Goal: Transaction & Acquisition: Obtain resource

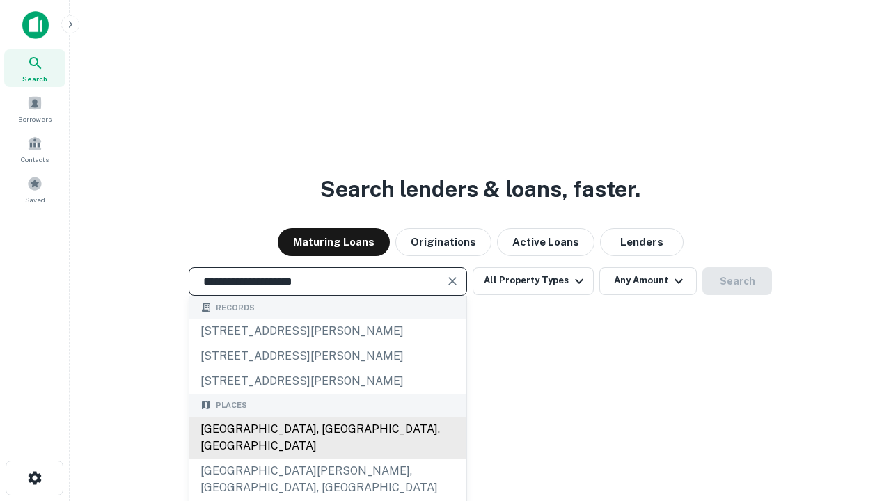
click at [327, 459] on div "[GEOGRAPHIC_DATA], [GEOGRAPHIC_DATA], [GEOGRAPHIC_DATA]" at bounding box center [327, 438] width 277 height 42
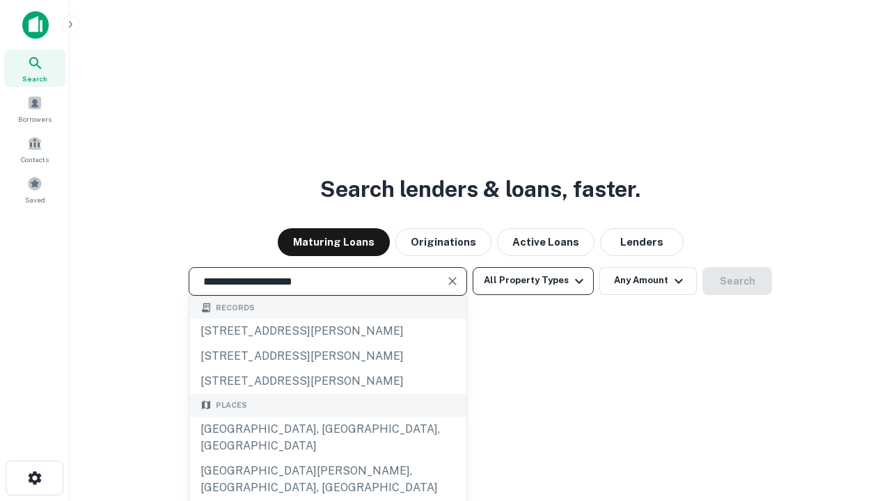
type input "**********"
click at [533, 281] on button "All Property Types" at bounding box center [533, 281] width 121 height 28
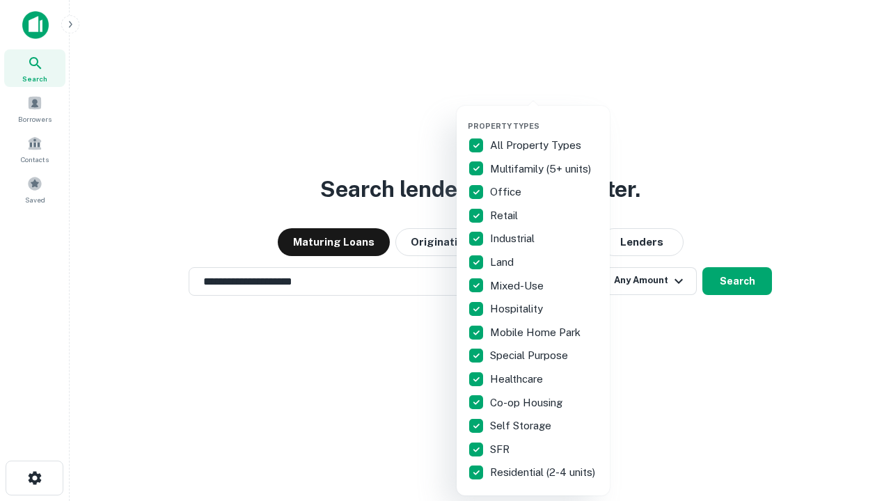
click at [544, 117] on button "button" at bounding box center [544, 117] width 153 height 1
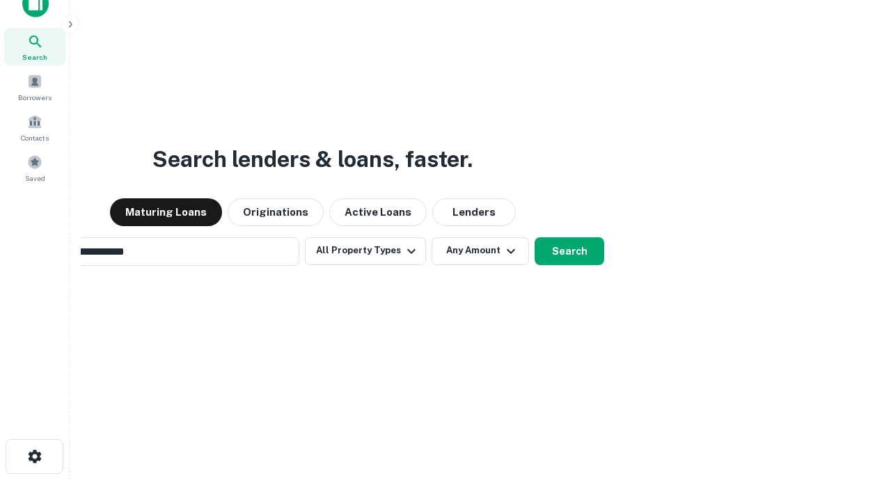
scroll to position [100, 394]
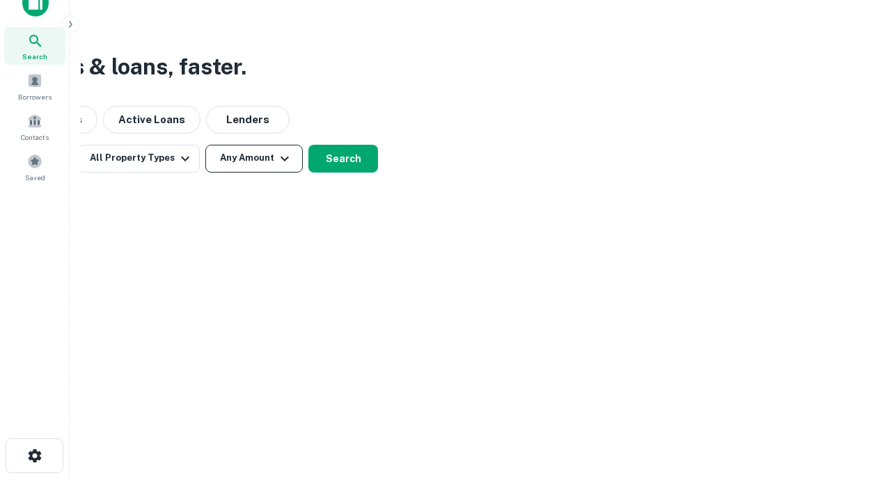
click at [254, 158] on button "Any Amount" at bounding box center [253, 159] width 97 height 28
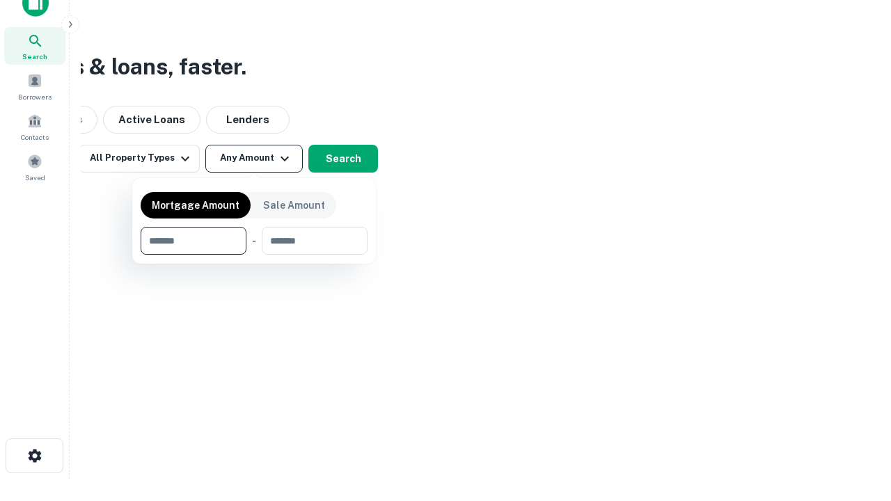
type input "*******"
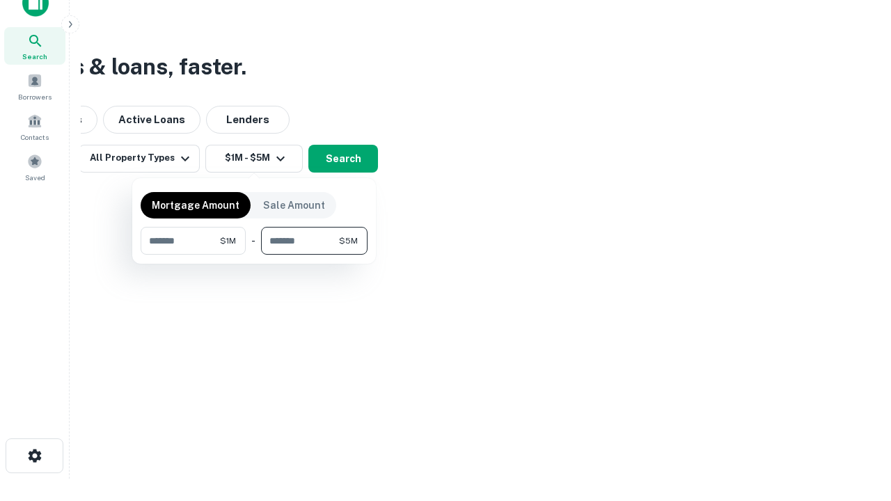
type input "*******"
click at [254, 255] on button "button" at bounding box center [254, 255] width 227 height 1
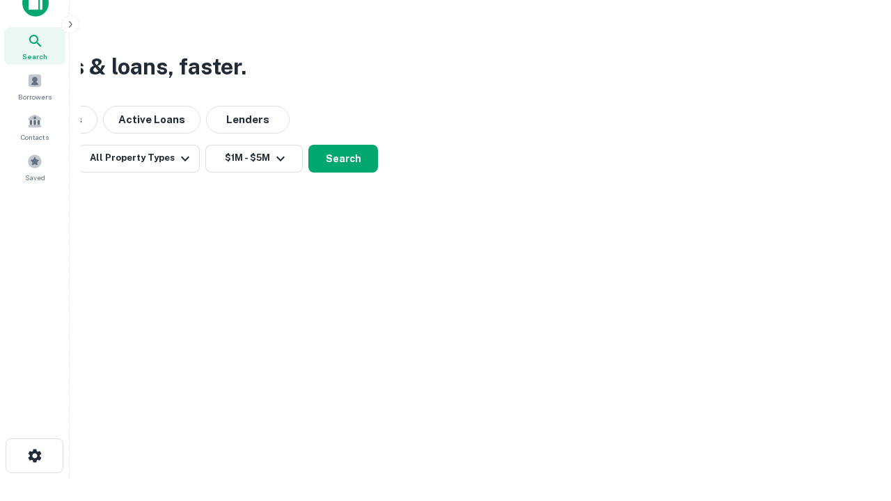
scroll to position [8, 257]
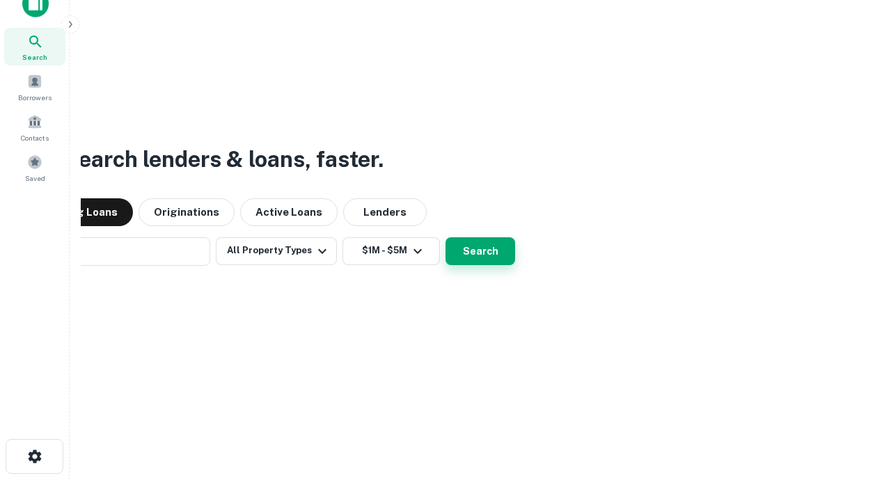
click at [446, 237] on button "Search" at bounding box center [481, 251] width 70 height 28
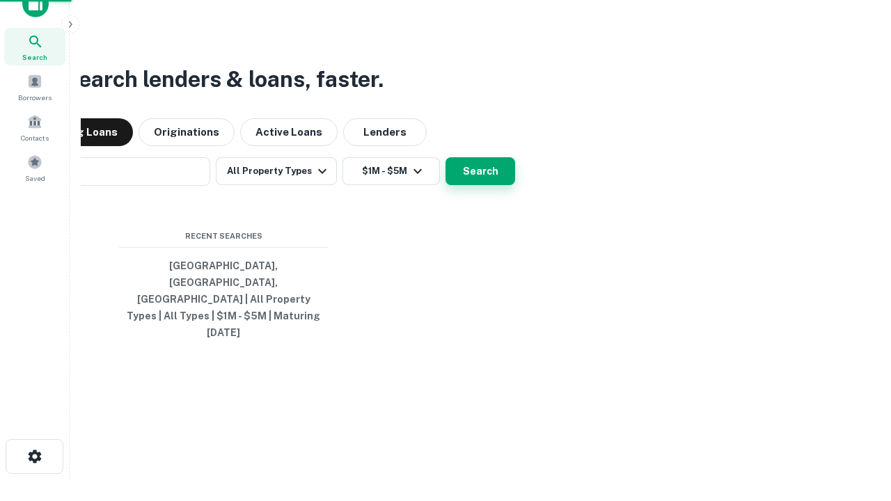
scroll to position [37, 394]
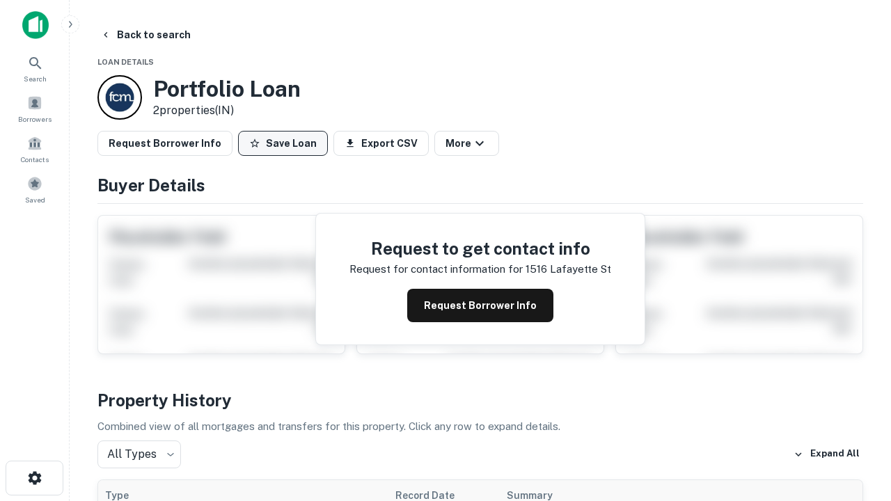
click at [283, 143] on button "Save Loan" at bounding box center [283, 143] width 90 height 25
click at [286, 143] on button "Save Loan" at bounding box center [283, 143] width 90 height 25
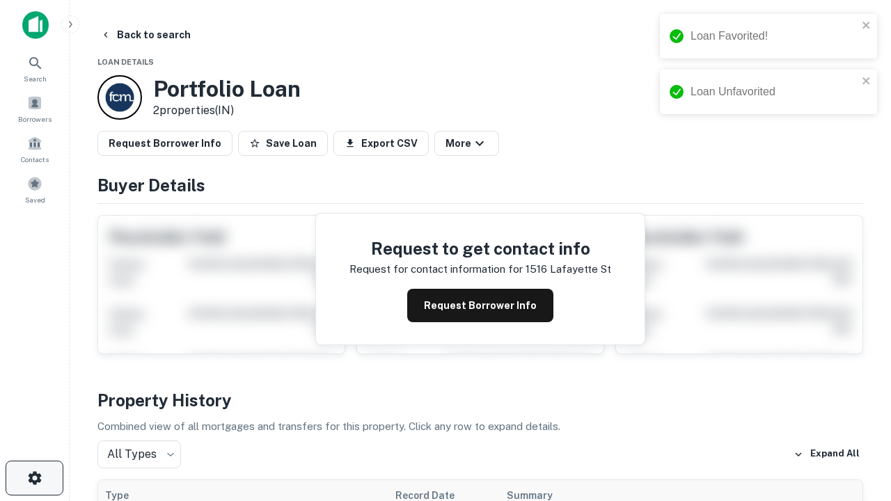
click at [34, 478] on icon "button" at bounding box center [34, 478] width 17 height 17
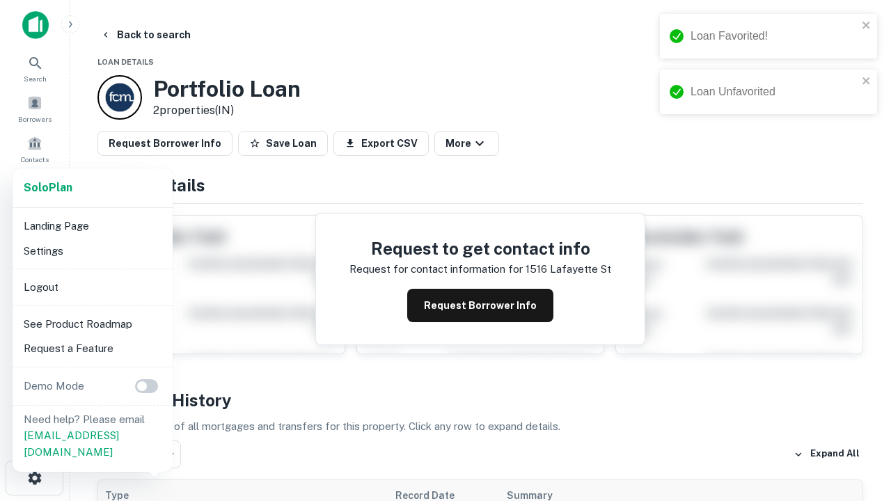
click at [92, 287] on li "Logout" at bounding box center [92, 287] width 149 height 25
